Goal: Use online tool/utility: Utilize a website feature to perform a specific function

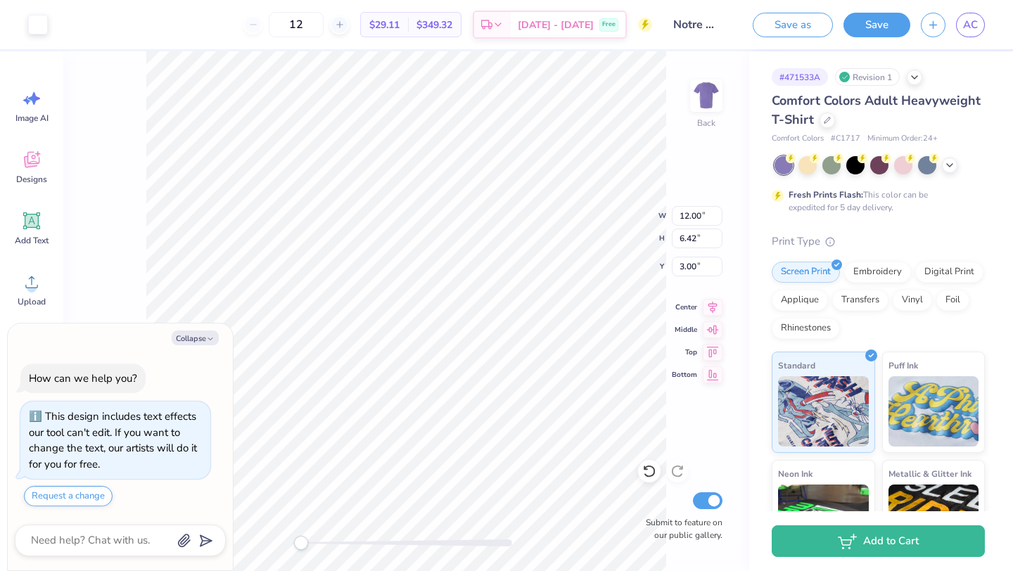
type textarea "x"
type input "2.23"
type input "3.55"
type input "4.04"
type textarea "x"
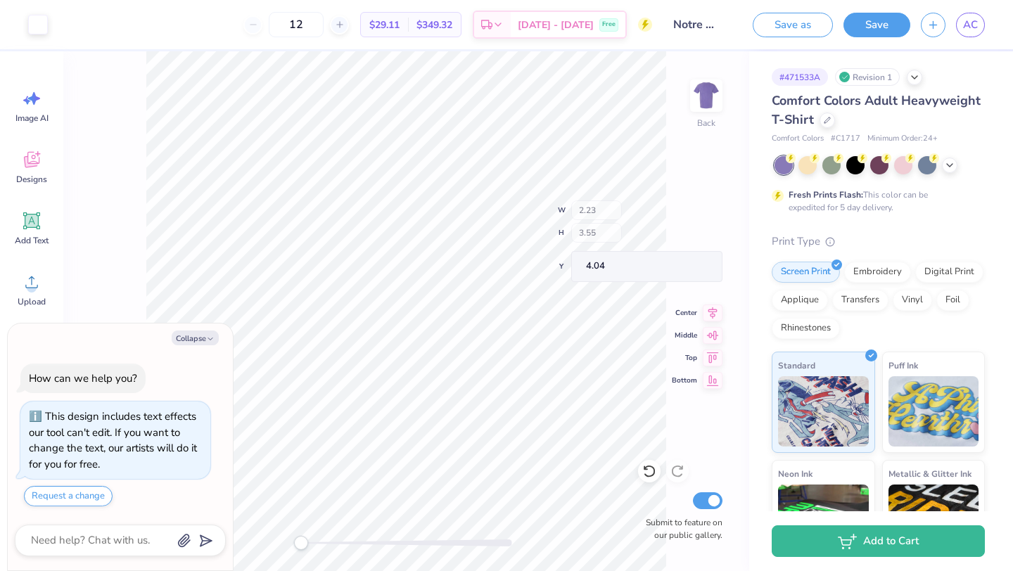
type input "11.19"
type input "4.79"
type input "4.63"
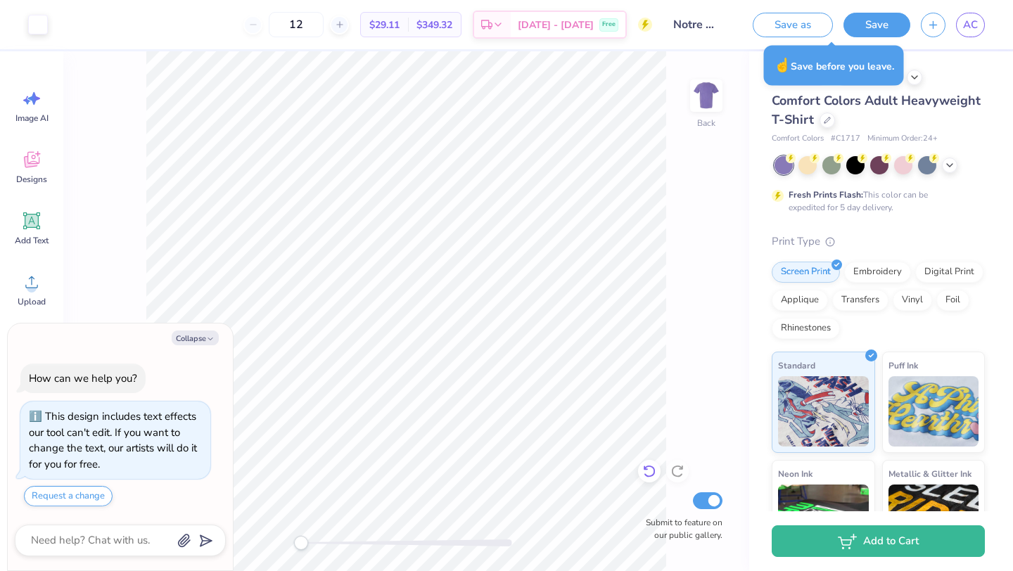
click at [655, 473] on icon at bounding box center [649, 471] width 14 height 14
type textarea "x"
type input "7.06"
type textarea "x"
type input "12.09"
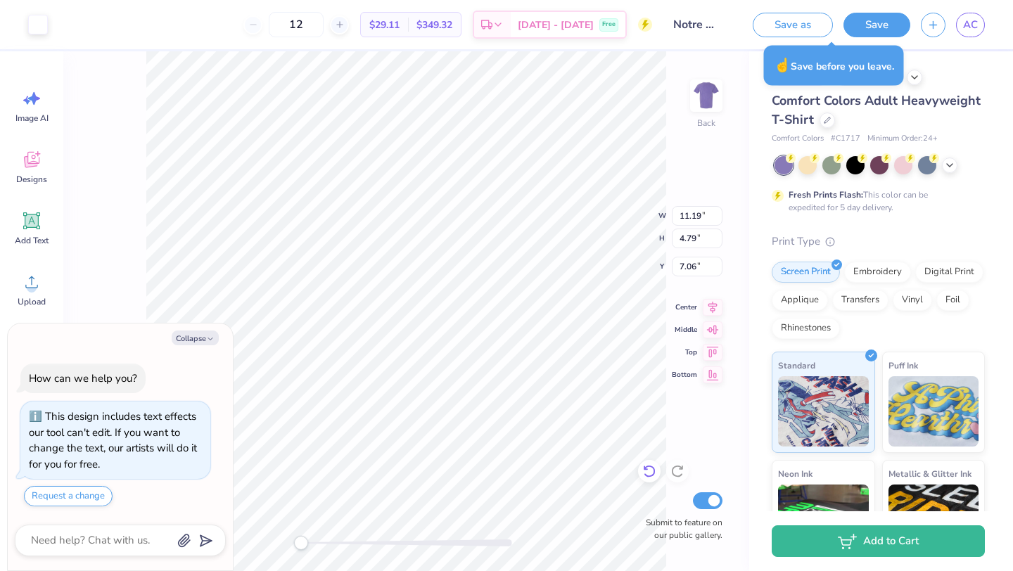
type input "5.23"
type input "6.74"
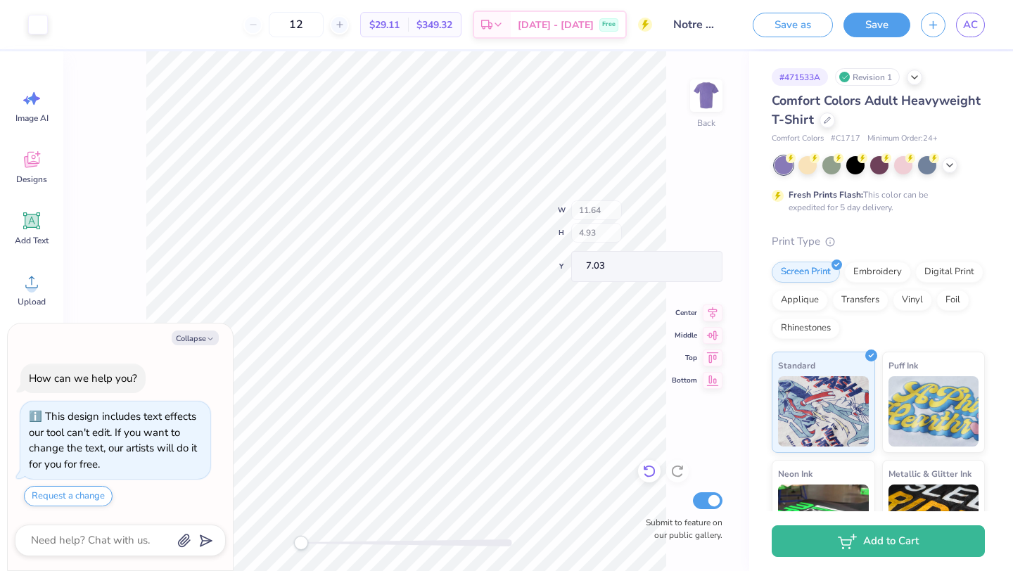
type textarea "x"
type input "3.68"
type input "6.74"
type textarea "x"
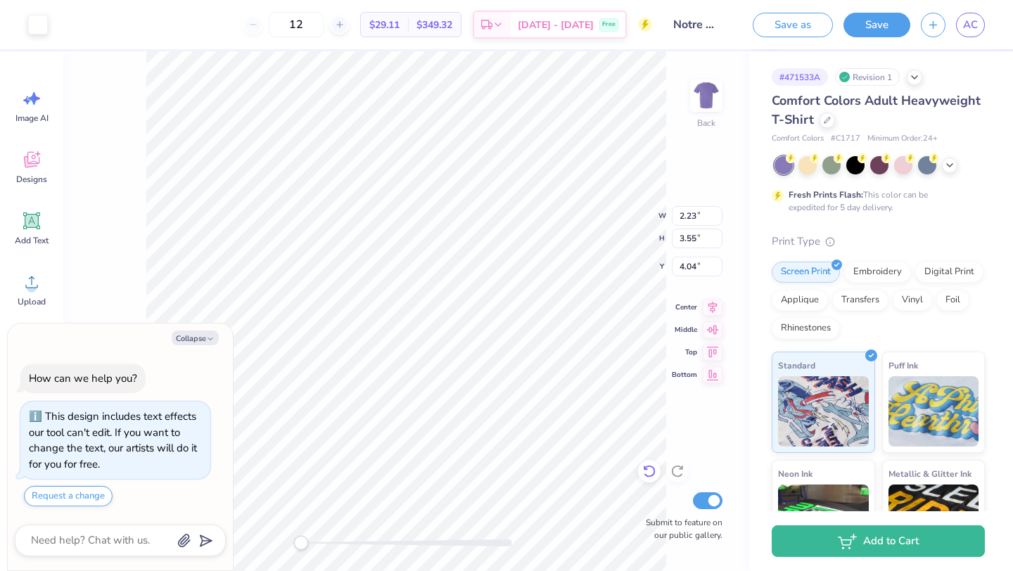
type input "4.01"
type input "2.45"
type input "3.00"
type textarea "x"
type input "0.58"
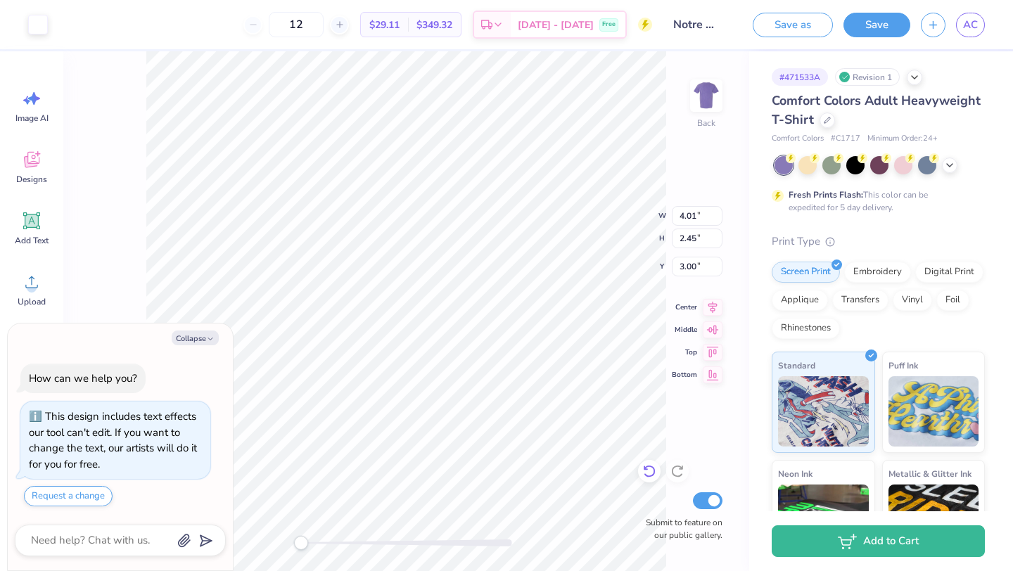
type input "1.80"
type input "4.45"
click at [331, 543] on div "Back W 0.58 0.58 " H 1.80 1.80 " Y 4.45 4.45 " Center Middle Top Bottom Submit …" at bounding box center [406, 311] width 686 height 520
type textarea "x"
type input "2.23"
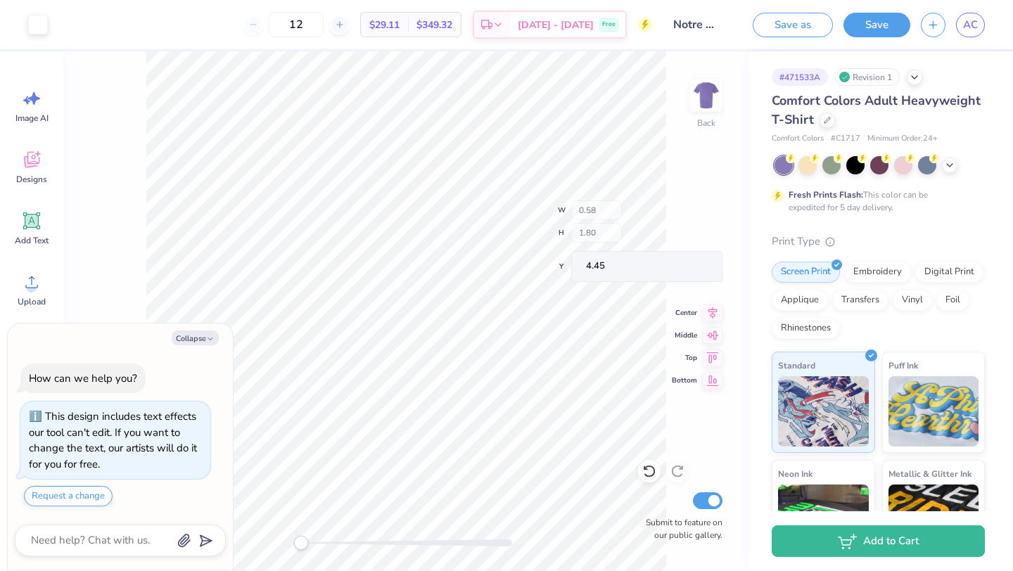
type input "3.55"
type input "4.04"
type textarea "x"
type input "0.51"
type input "0.68"
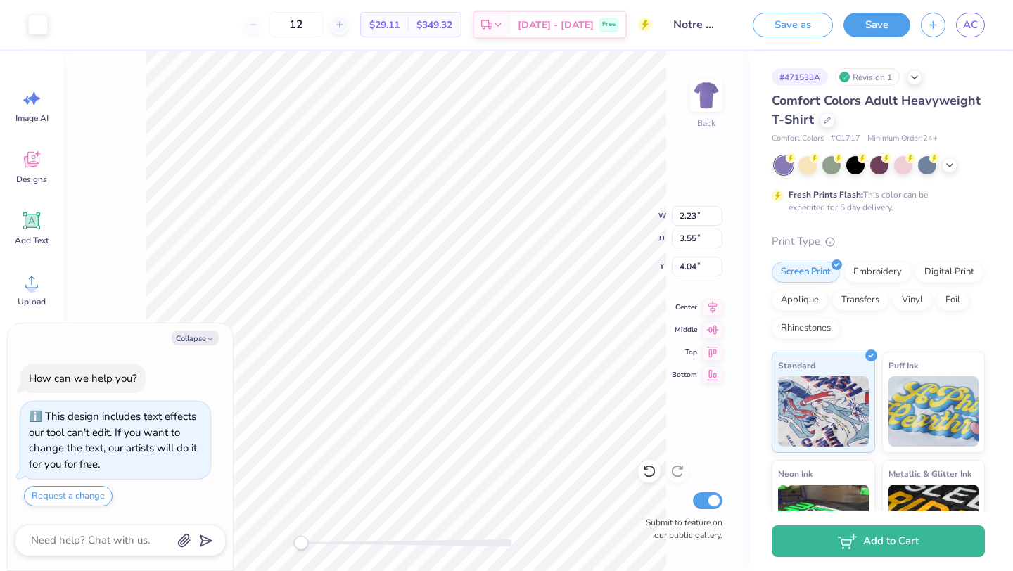
type input "4.63"
type textarea "x"
type input "0.93"
type input "1.25"
type input "5.46"
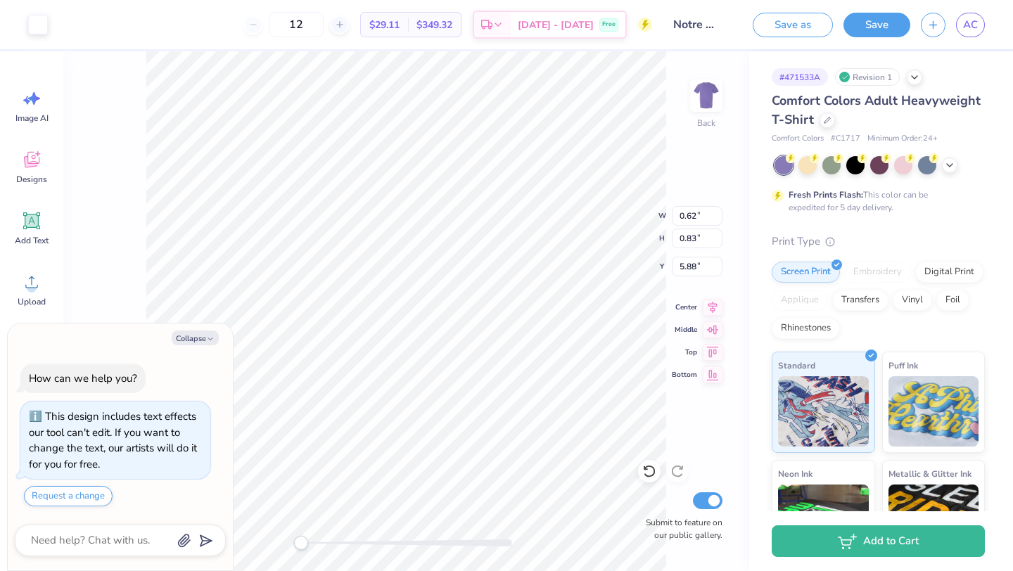
type textarea "x"
type input "3.05"
type input "4.84"
type input "4.63"
type textarea "x"
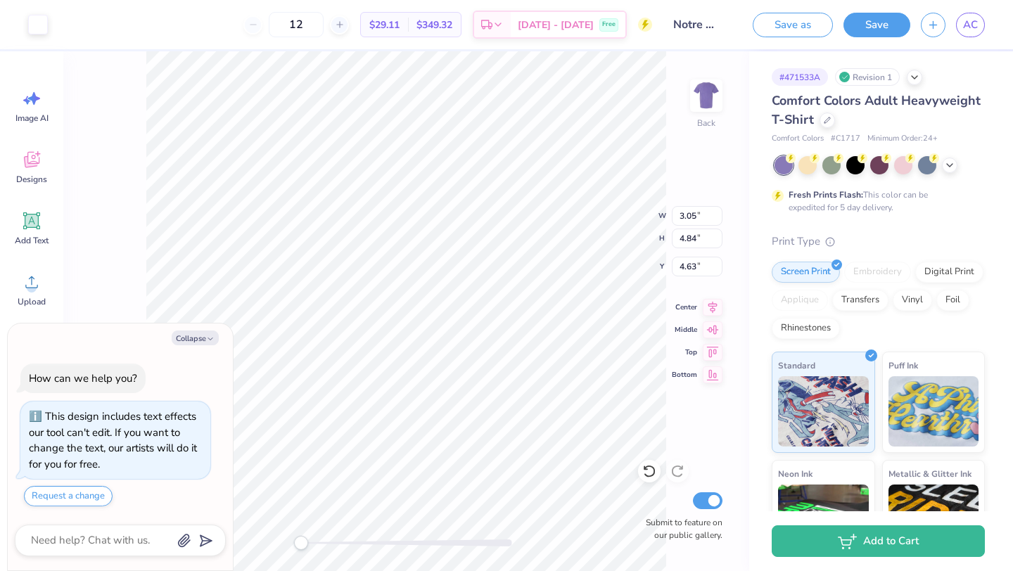
type input "12.23"
type input "5.18"
type input "6.71"
type textarea "x"
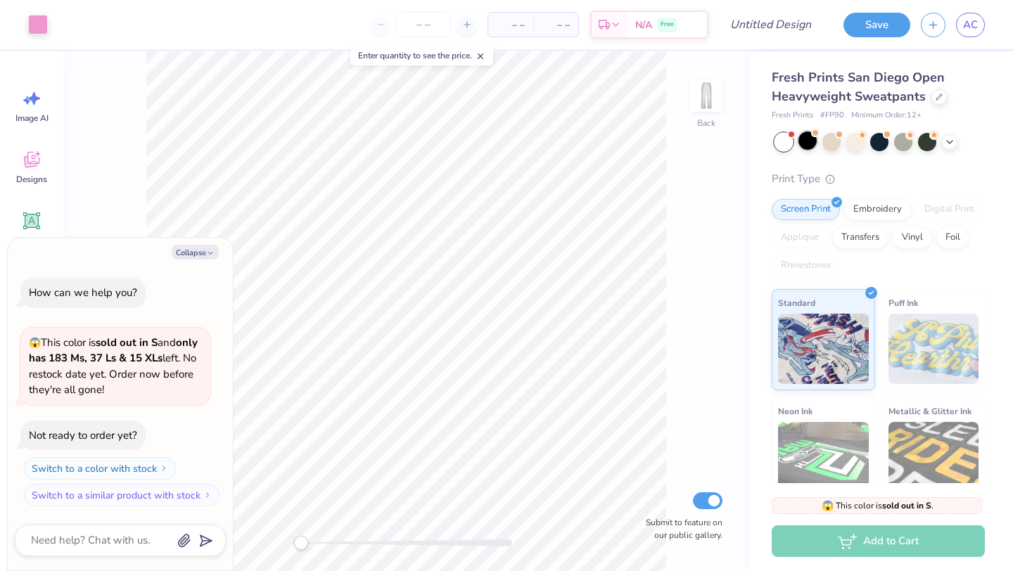
click at [810, 135] on div at bounding box center [808, 141] width 18 height 18
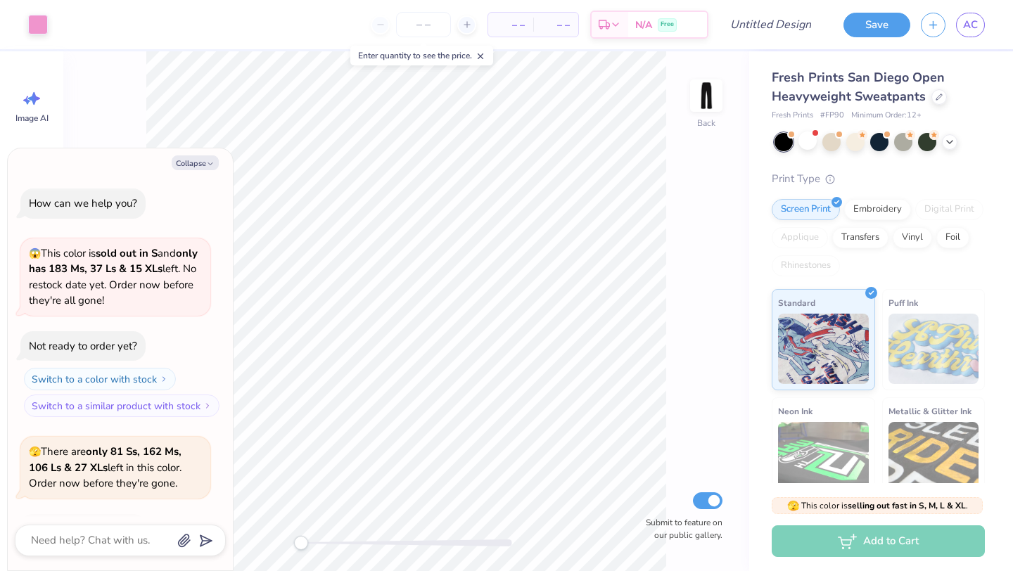
scroll to position [94, 0]
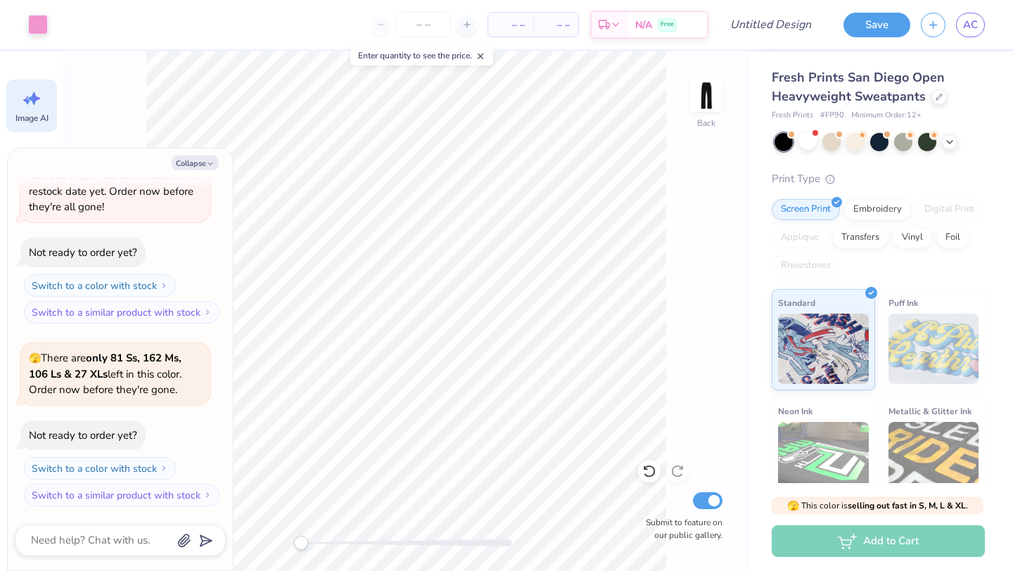
click at [25, 104] on icon at bounding box center [31, 98] width 21 height 21
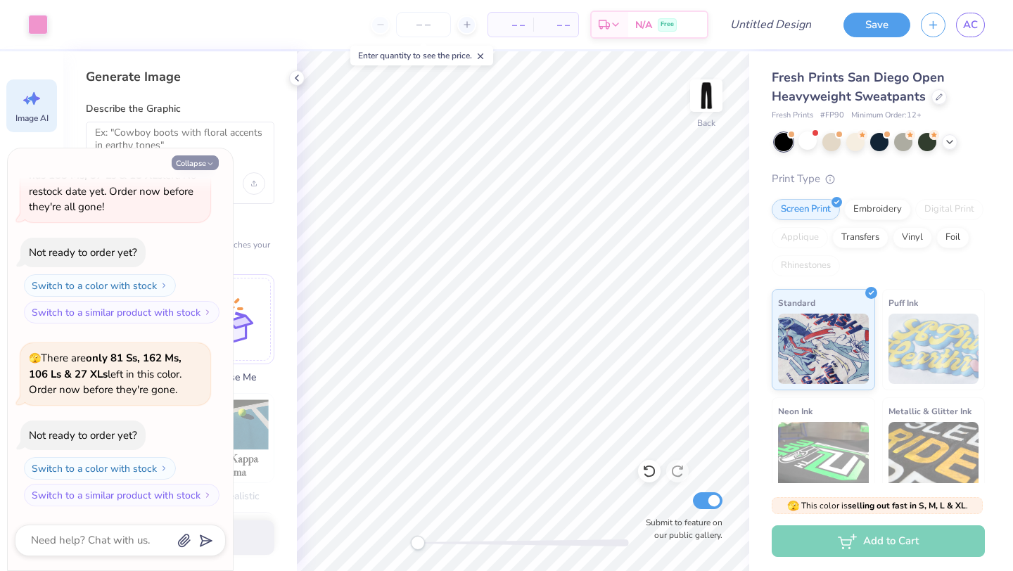
click at [193, 157] on button "Collapse" at bounding box center [195, 162] width 47 height 15
type textarea "x"
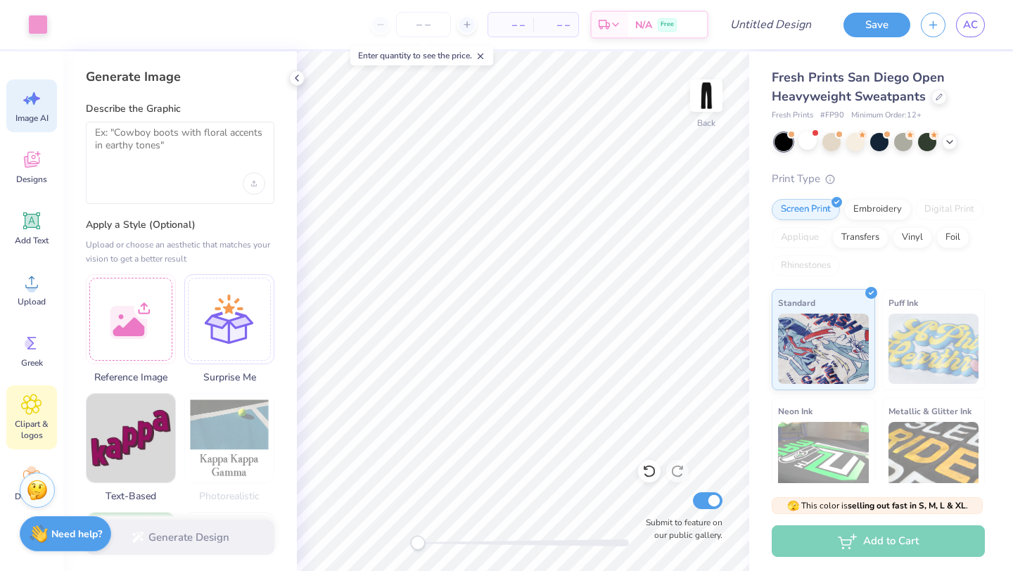
click at [37, 400] on icon at bounding box center [31, 404] width 20 height 21
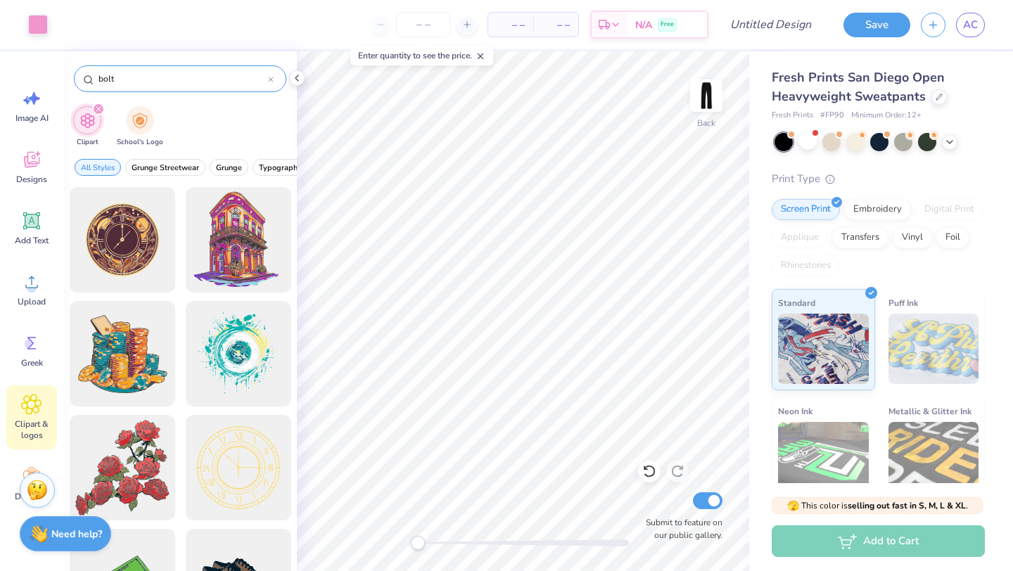
type input "bolt"
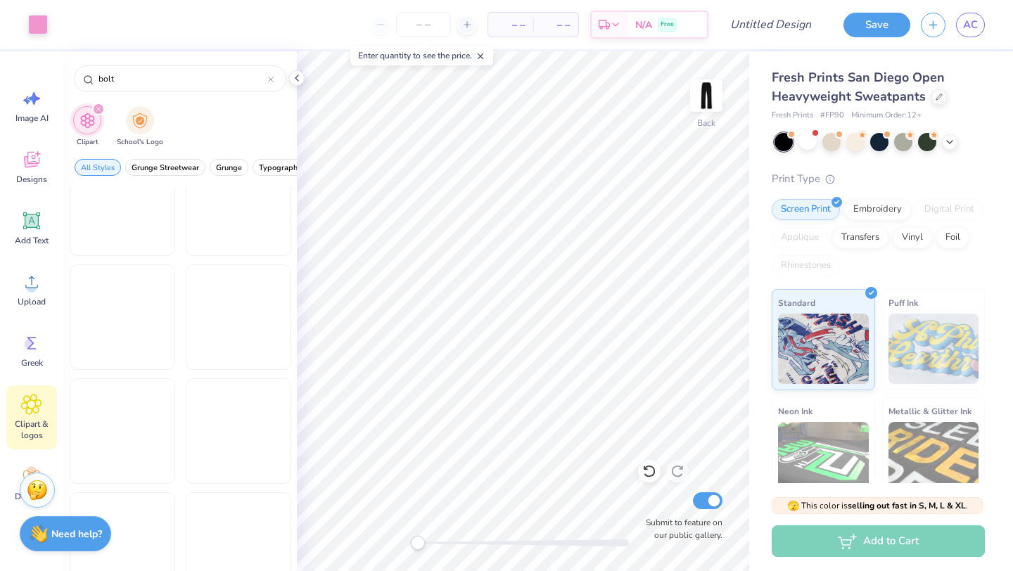
scroll to position [647, 0]
